Goal: Information Seeking & Learning: Learn about a topic

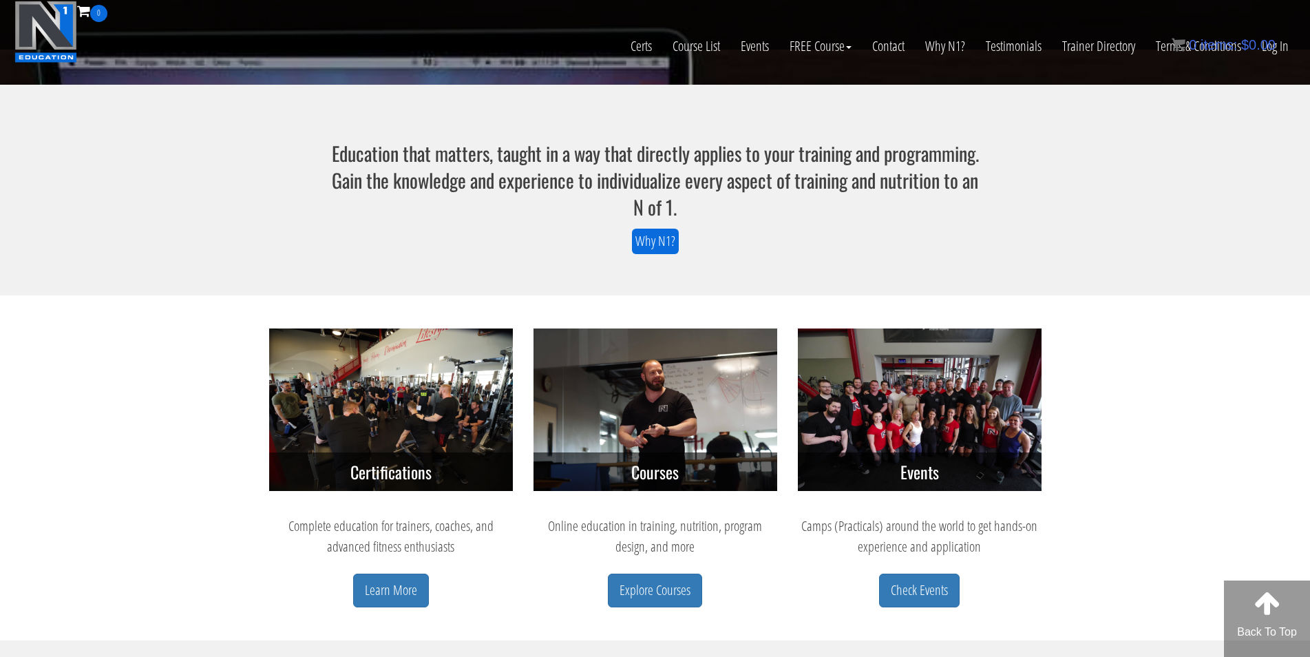
scroll to position [530, 0]
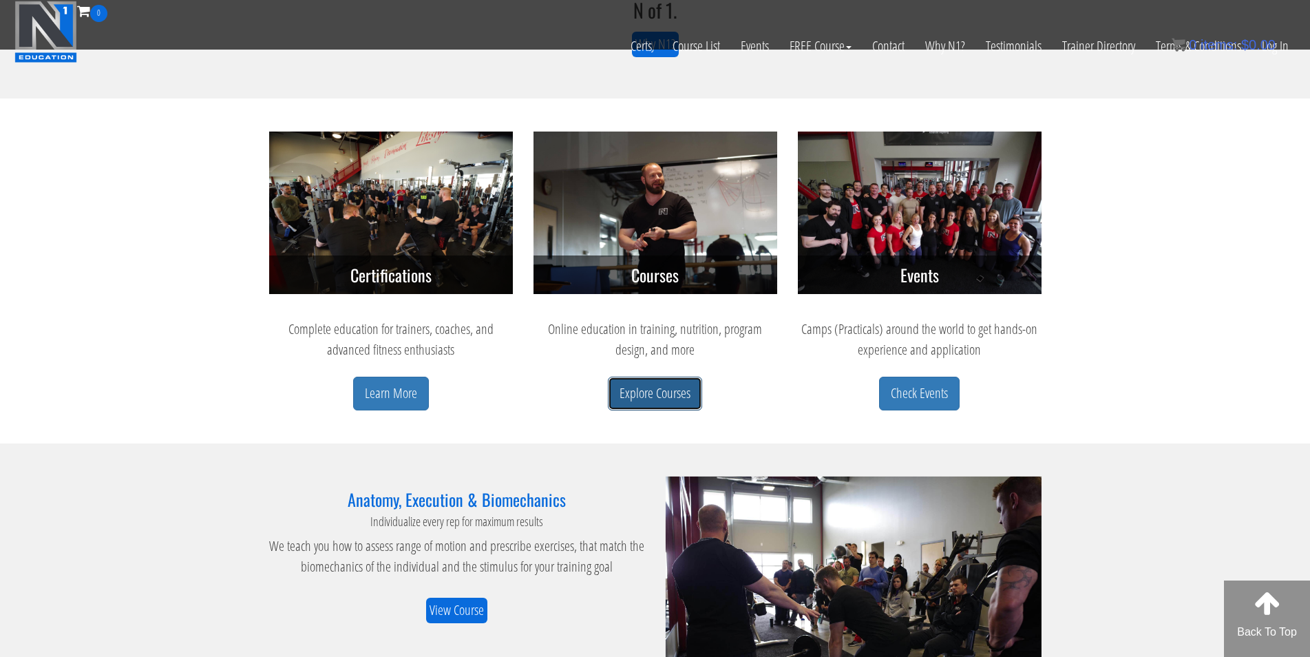
click at [639, 392] on link "Explore Courses" at bounding box center [655, 393] width 94 height 34
click at [894, 392] on link "Check Events" at bounding box center [919, 393] width 81 height 34
click at [262, 426] on div "Certifications Complete education for trainers, coaches, and advanced fitness e…" at bounding box center [391, 287] width 264 height 312
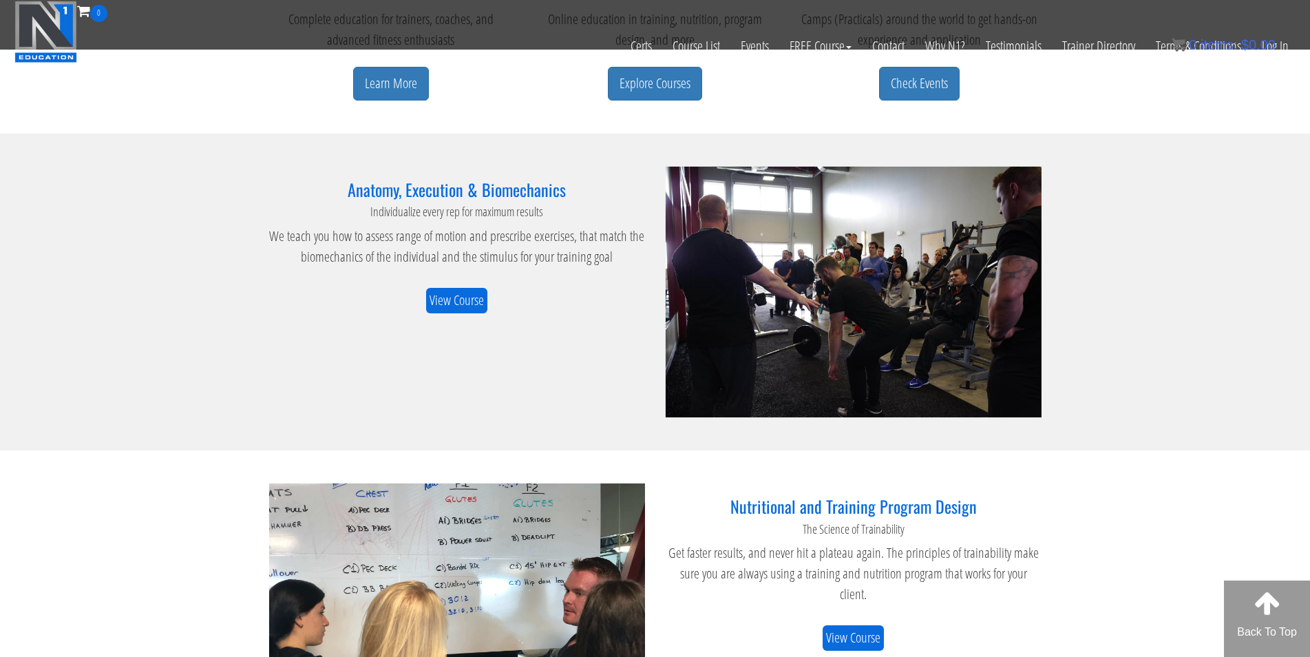
scroll to position [845, 0]
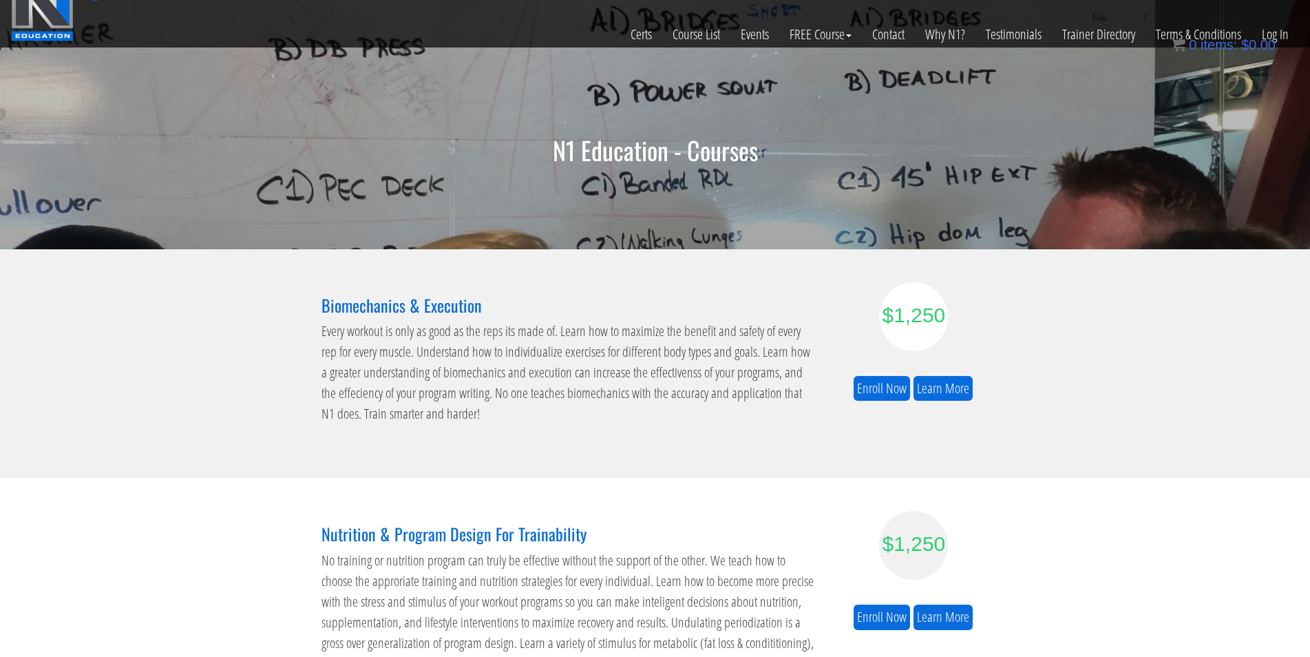
scroll to position [25, 0]
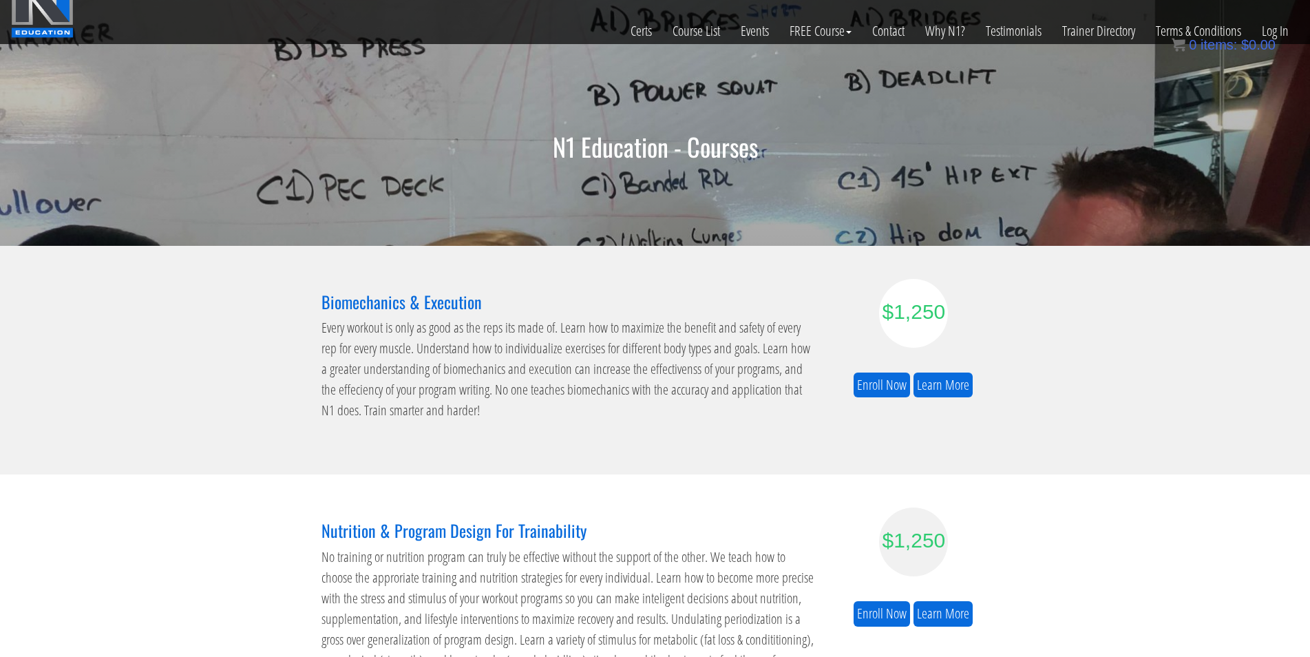
click at [261, 431] on section "Biomechanics & Execution Every workout is only as good as the reps its made of.…" at bounding box center [655, 360] width 1310 height 228
click at [946, 377] on link "Learn More" at bounding box center [942, 384] width 59 height 25
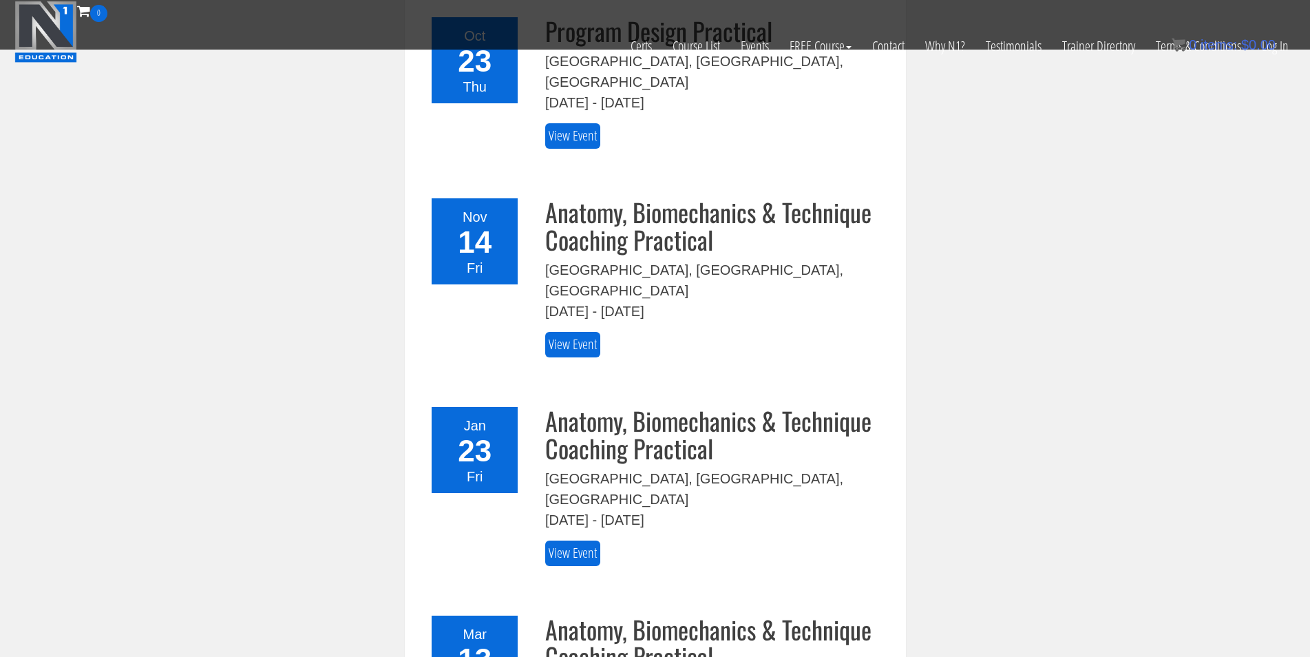
scroll to position [563, 0]
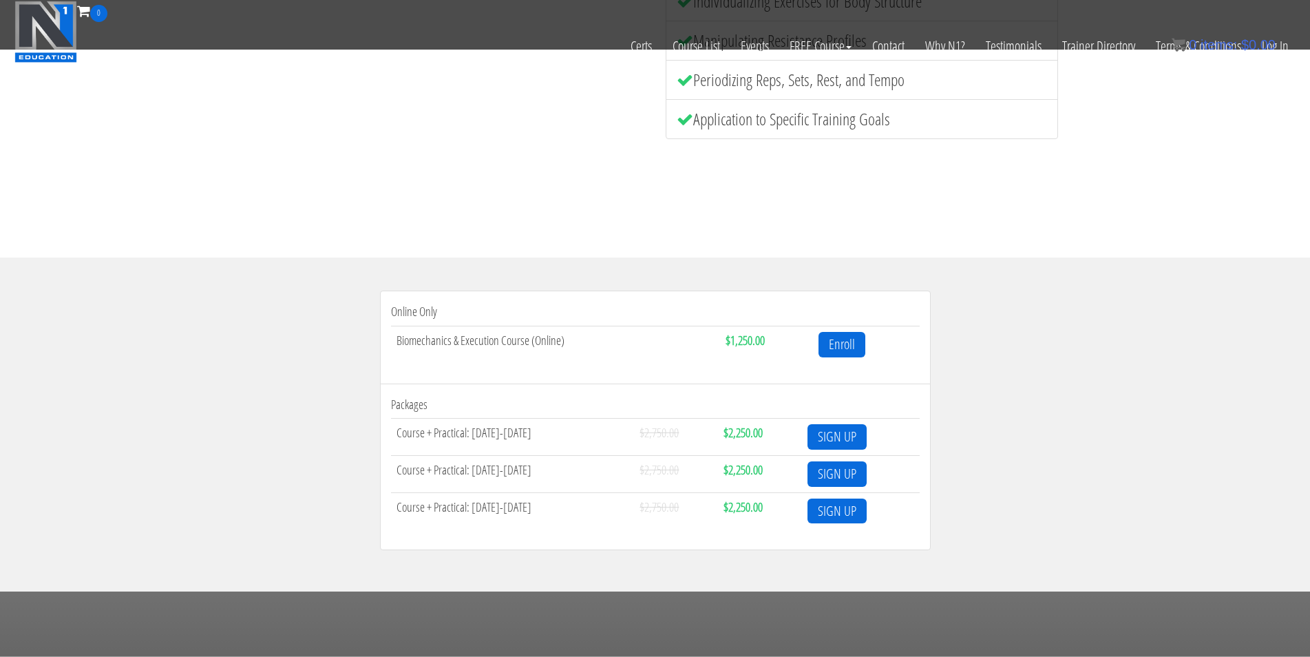
scroll to position [259, 0]
